Goal: Information Seeking & Learning: Learn about a topic

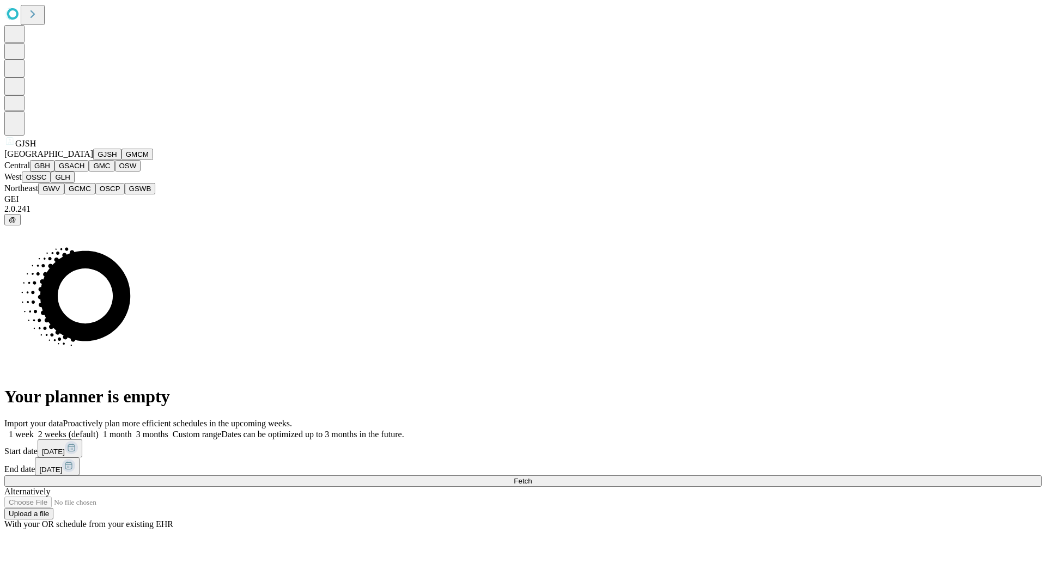
click at [93, 160] on button "GJSH" at bounding box center [107, 154] width 28 height 11
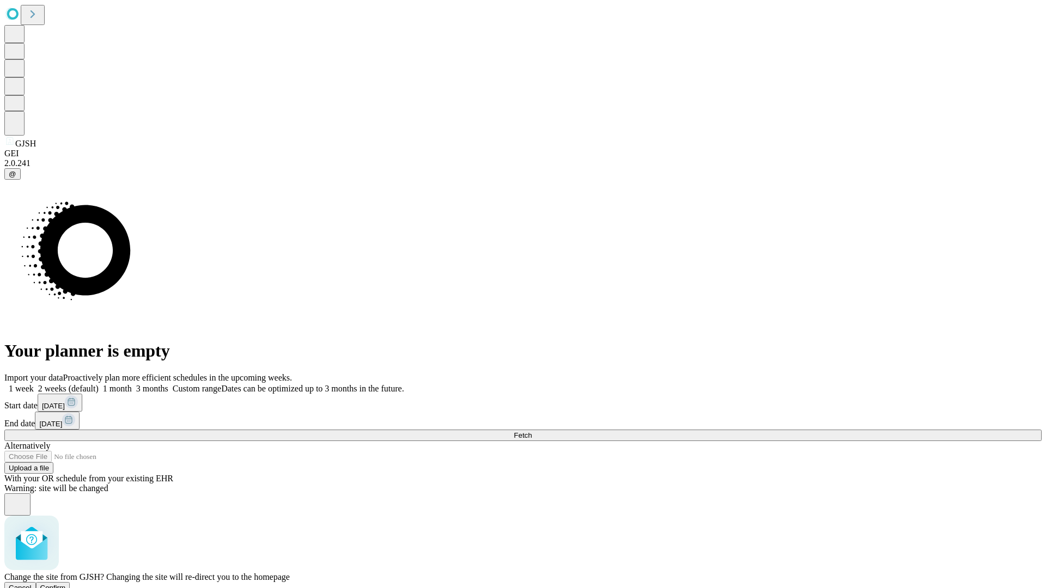
click at [66, 584] on span "Confirm" at bounding box center [53, 588] width 26 height 8
click at [132, 384] on label "1 month" at bounding box center [115, 388] width 33 height 9
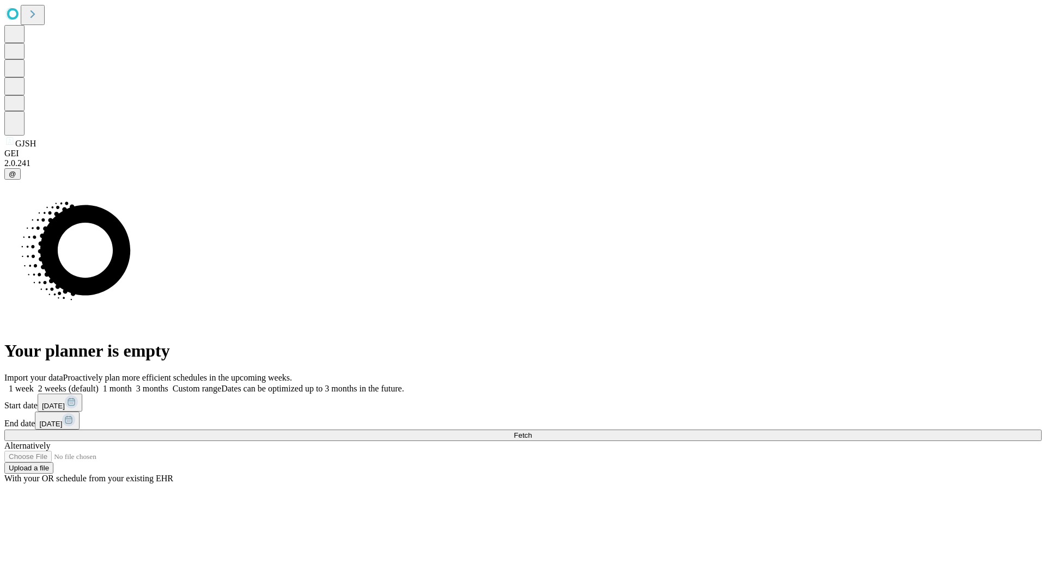
click at [532, 431] on span "Fetch" at bounding box center [523, 435] width 18 height 8
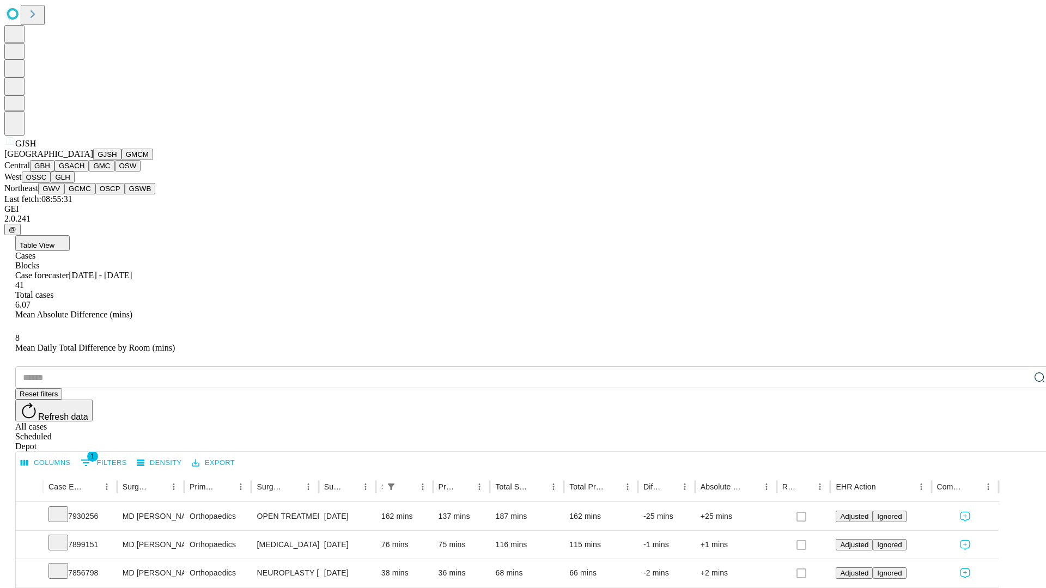
click at [121, 160] on button "GMCM" at bounding box center [137, 154] width 32 height 11
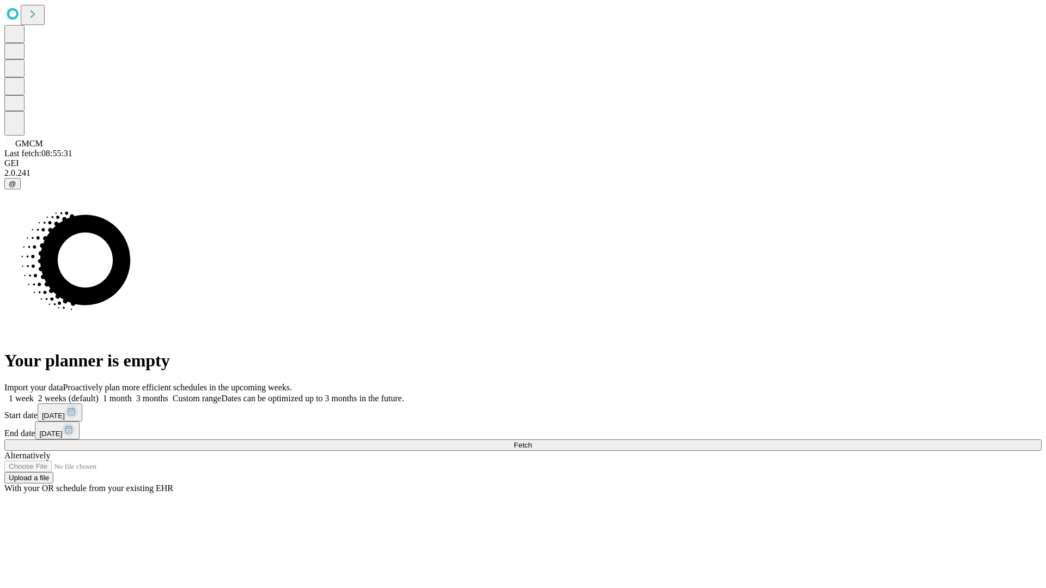
click at [132, 394] on label "1 month" at bounding box center [115, 398] width 33 height 9
click at [532, 441] on span "Fetch" at bounding box center [523, 445] width 18 height 8
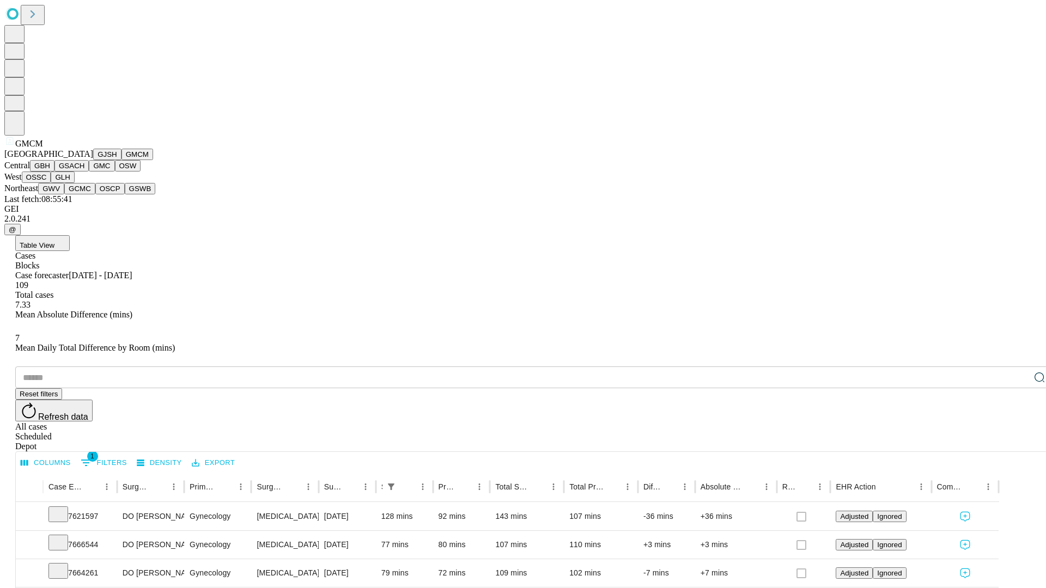
click at [54, 172] on button "GBH" at bounding box center [42, 165] width 25 height 11
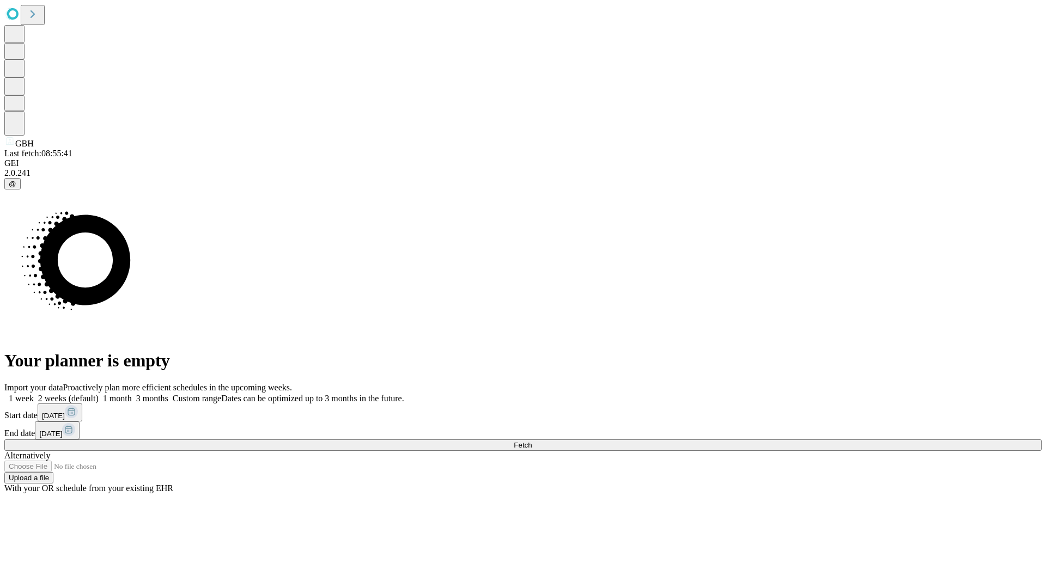
click at [132, 394] on label "1 month" at bounding box center [115, 398] width 33 height 9
click at [532, 441] on span "Fetch" at bounding box center [523, 445] width 18 height 8
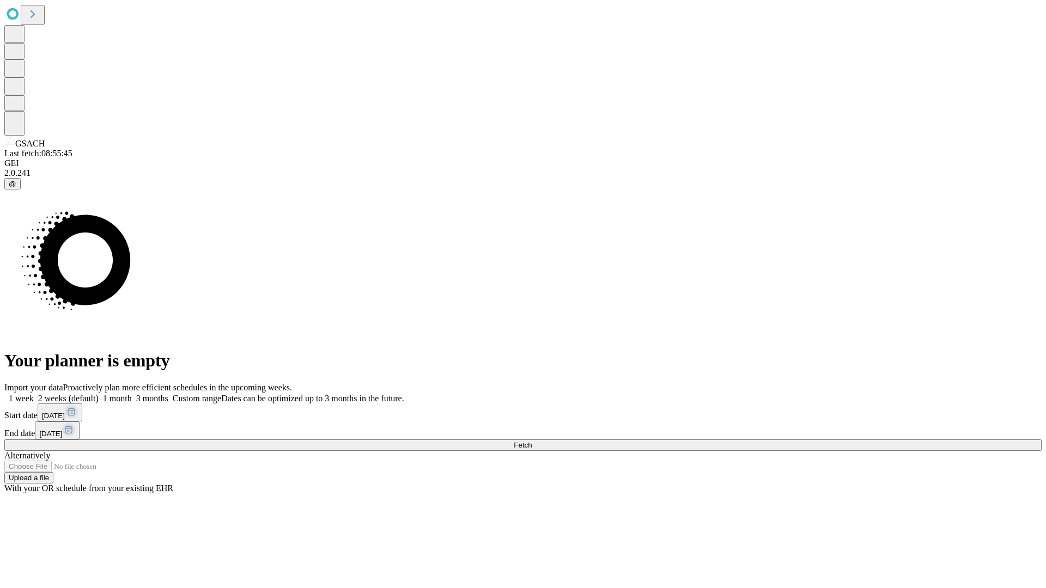
click at [132, 394] on label "1 month" at bounding box center [115, 398] width 33 height 9
click at [532, 441] on span "Fetch" at bounding box center [523, 445] width 18 height 8
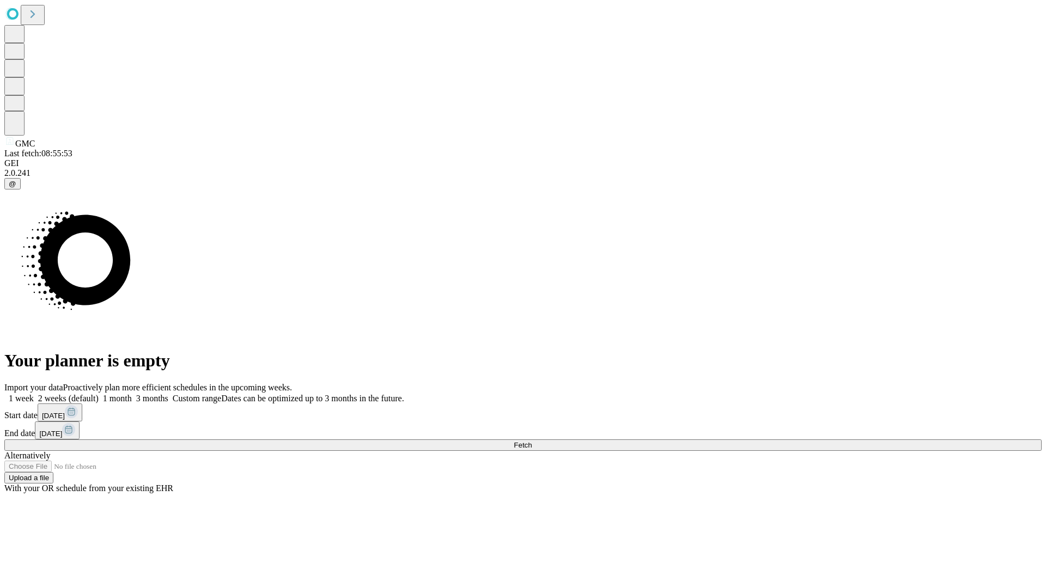
click at [132, 394] on label "1 month" at bounding box center [115, 398] width 33 height 9
click at [532, 441] on span "Fetch" at bounding box center [523, 445] width 18 height 8
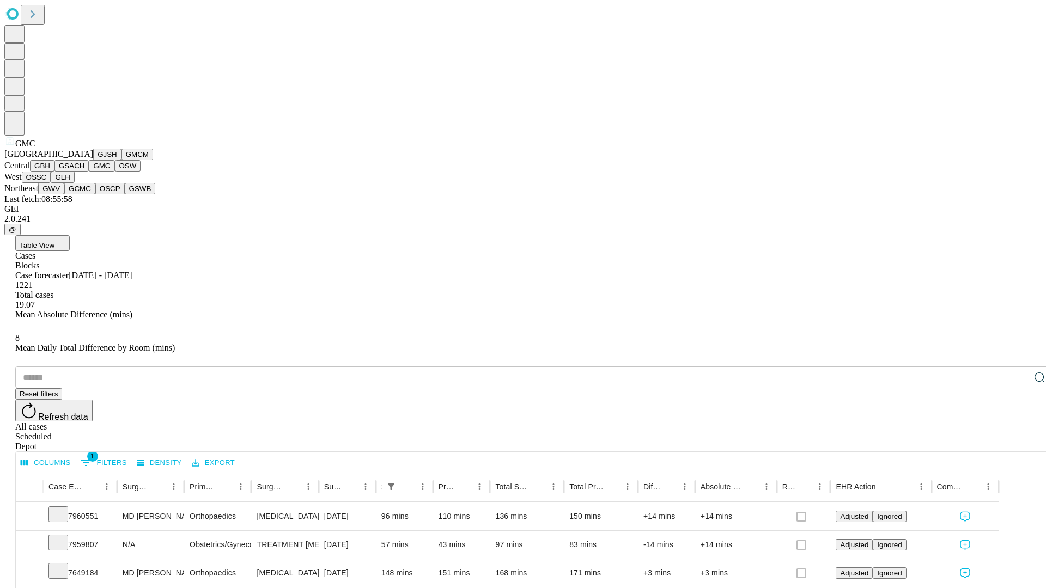
click at [115, 172] on button "OSW" at bounding box center [128, 165] width 26 height 11
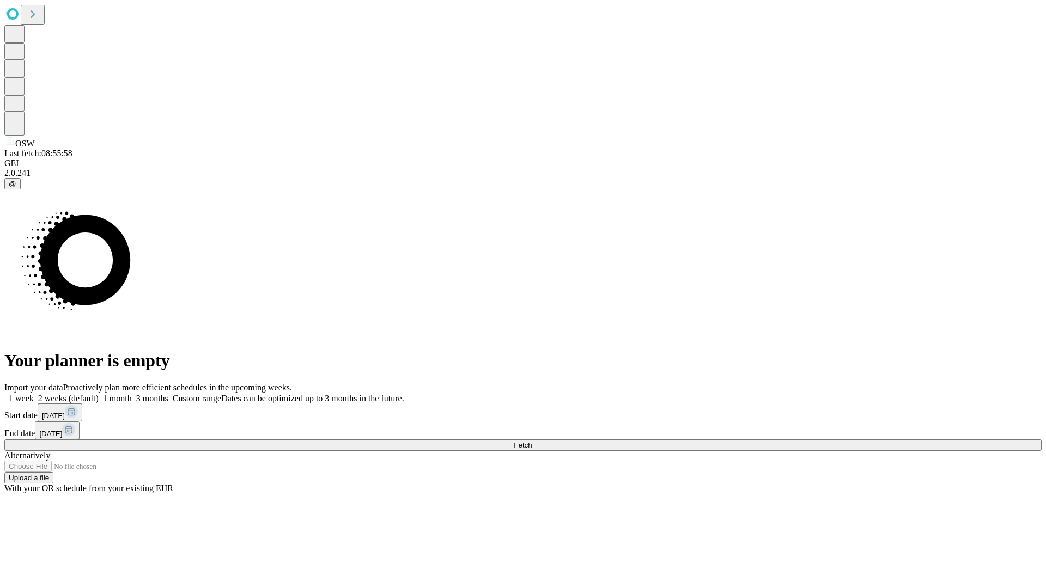
click at [132, 394] on label "1 month" at bounding box center [115, 398] width 33 height 9
click at [532, 441] on span "Fetch" at bounding box center [523, 445] width 18 height 8
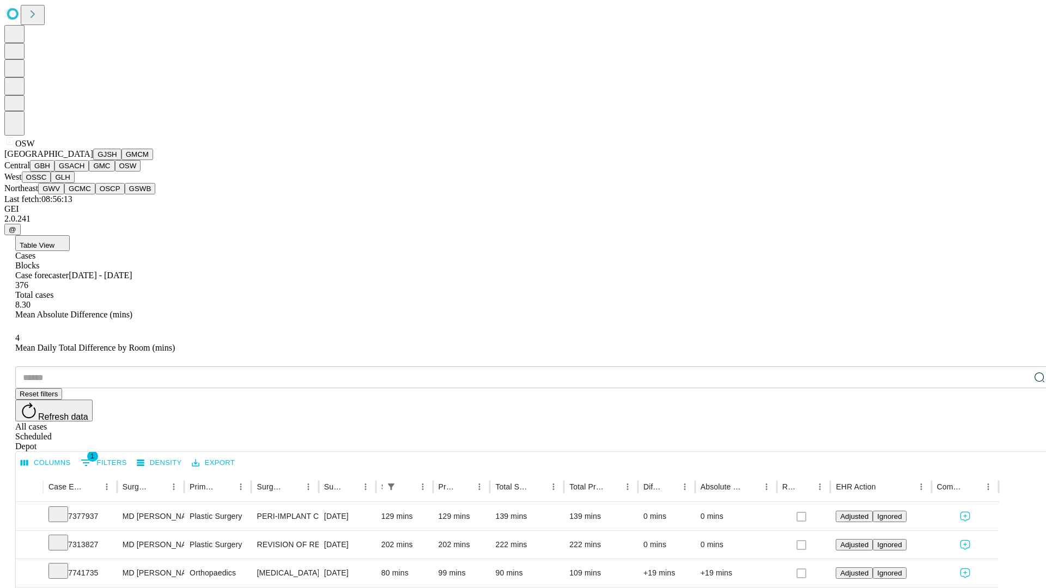
click at [51, 183] on button "OSSC" at bounding box center [36, 177] width 29 height 11
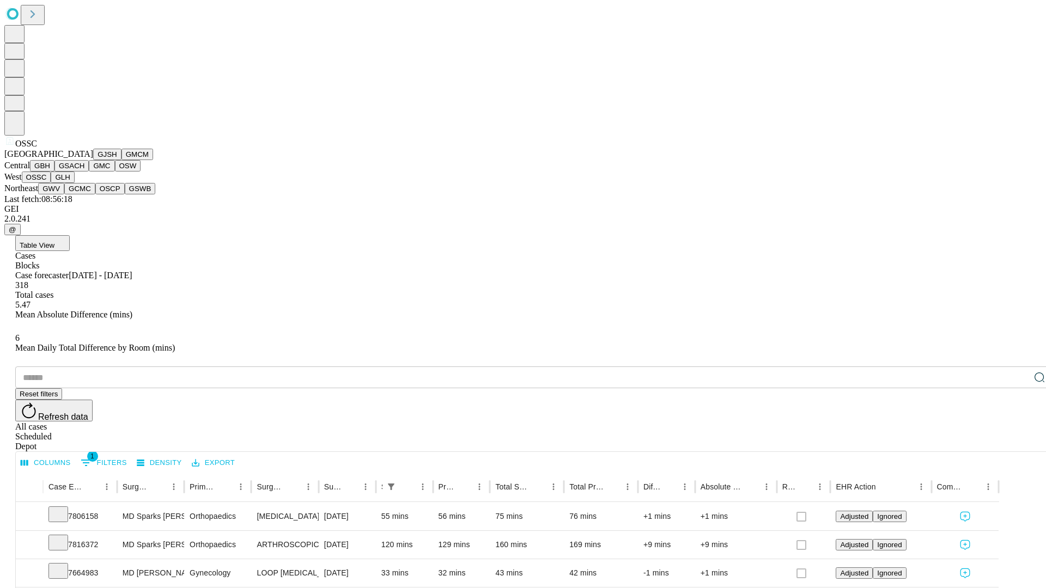
click at [74, 183] on button "GLH" at bounding box center [62, 177] width 23 height 11
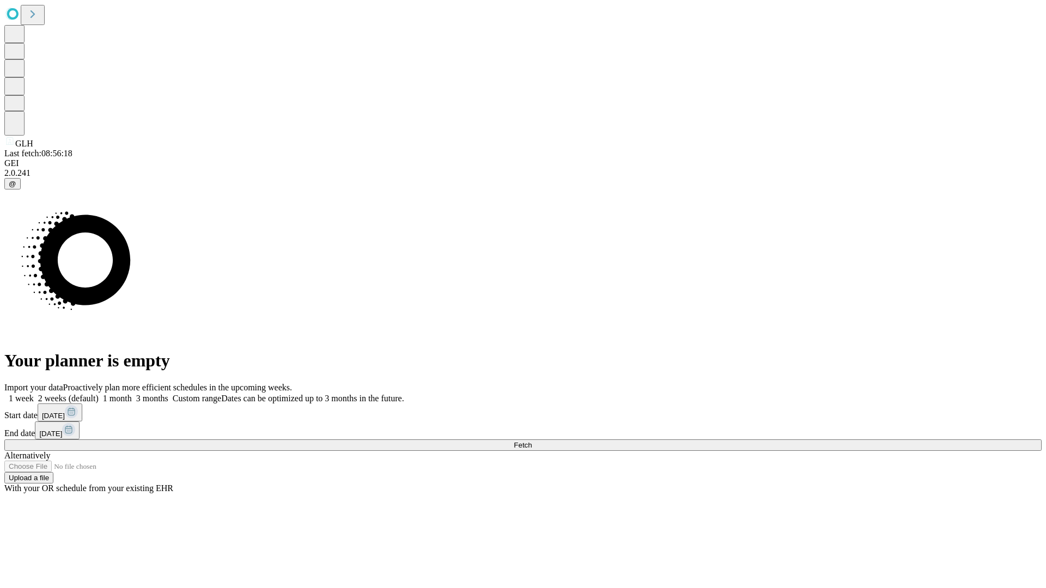
click at [132, 394] on label "1 month" at bounding box center [115, 398] width 33 height 9
click at [532, 441] on span "Fetch" at bounding box center [523, 445] width 18 height 8
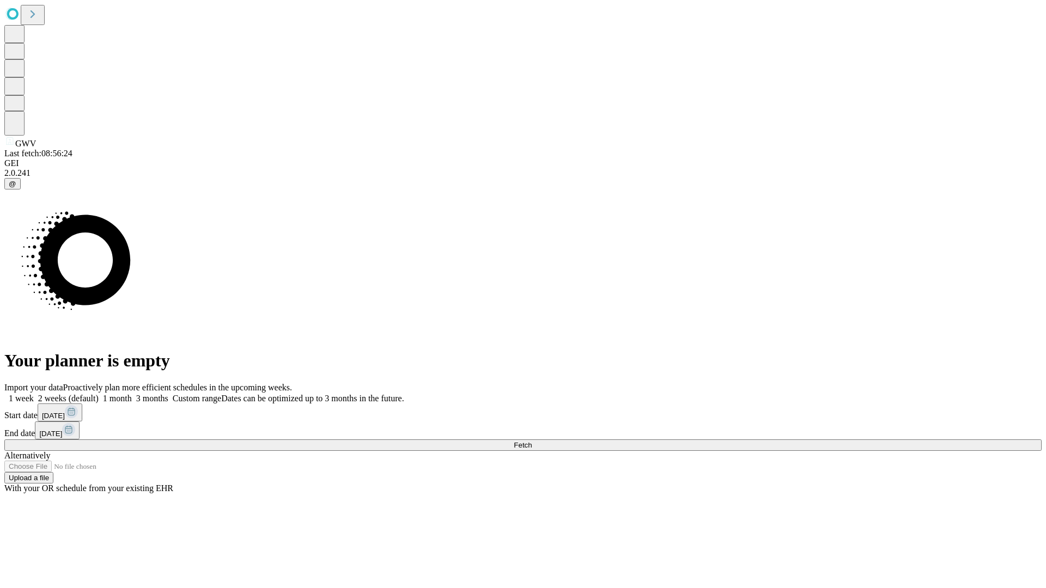
click at [132, 394] on label "1 month" at bounding box center [115, 398] width 33 height 9
click at [532, 441] on span "Fetch" at bounding box center [523, 445] width 18 height 8
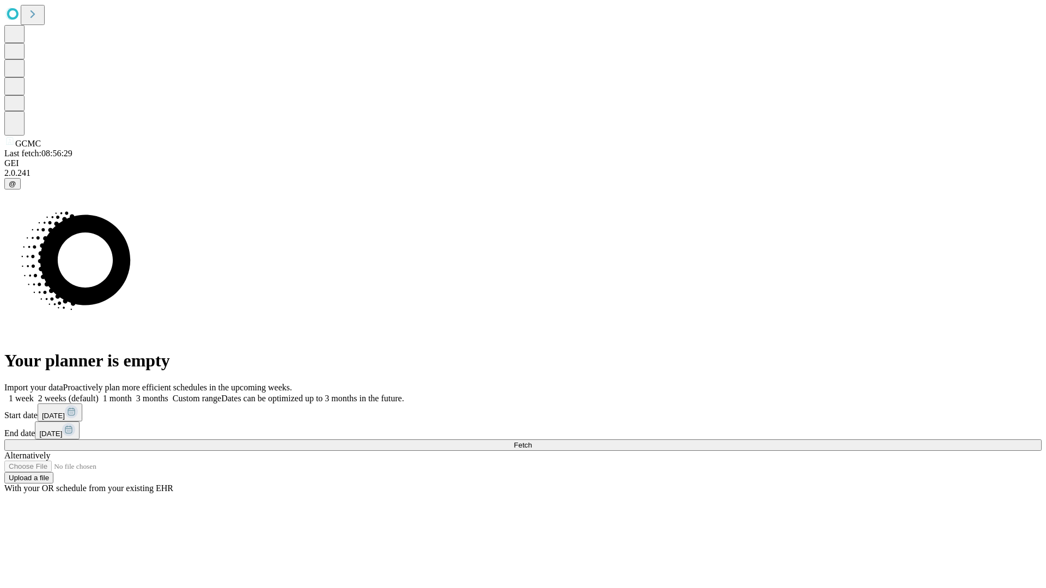
click at [132, 394] on label "1 month" at bounding box center [115, 398] width 33 height 9
click at [532, 441] on span "Fetch" at bounding box center [523, 445] width 18 height 8
